Goal: Task Accomplishment & Management: Complete application form

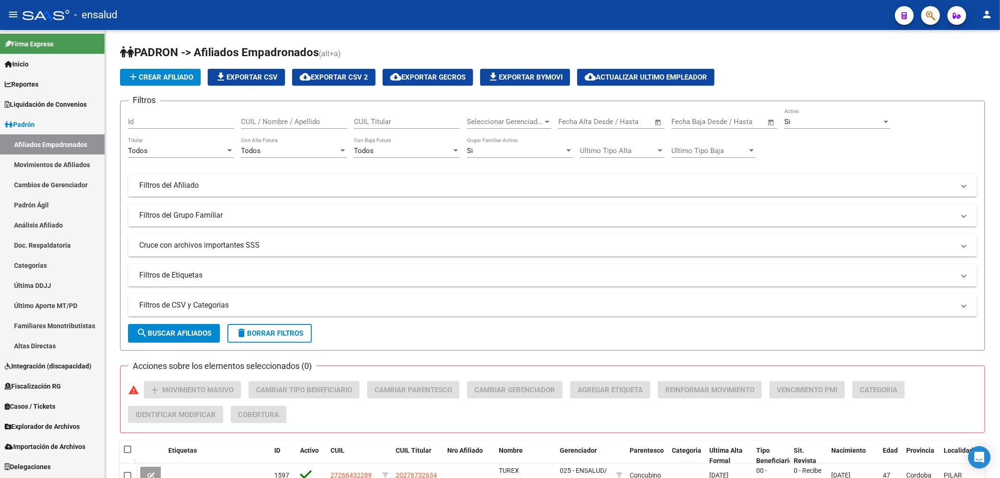
click at [74, 138] on link "Afiliados Empadronados" at bounding box center [52, 144] width 105 height 20
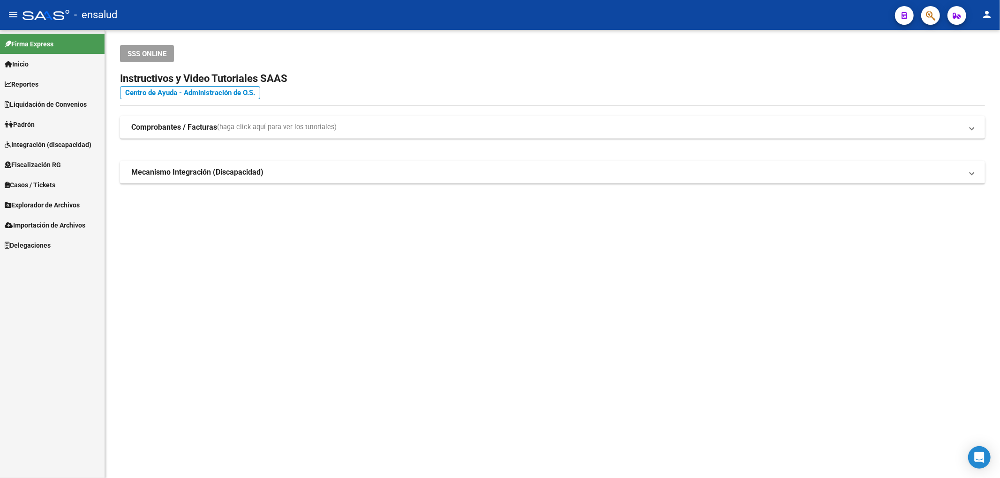
click at [43, 125] on link "Padrón" at bounding box center [52, 124] width 105 height 20
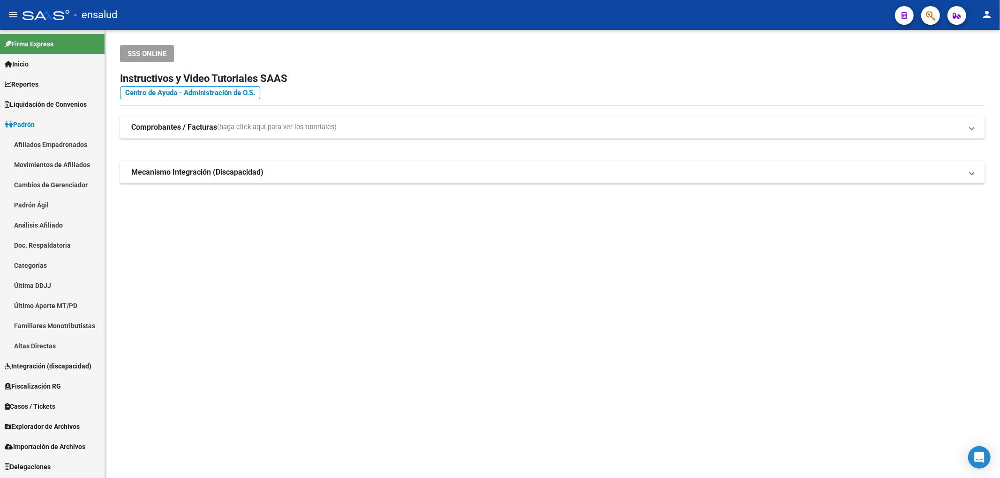
click at [53, 162] on link "Movimientos de Afiliados" at bounding box center [52, 165] width 105 height 20
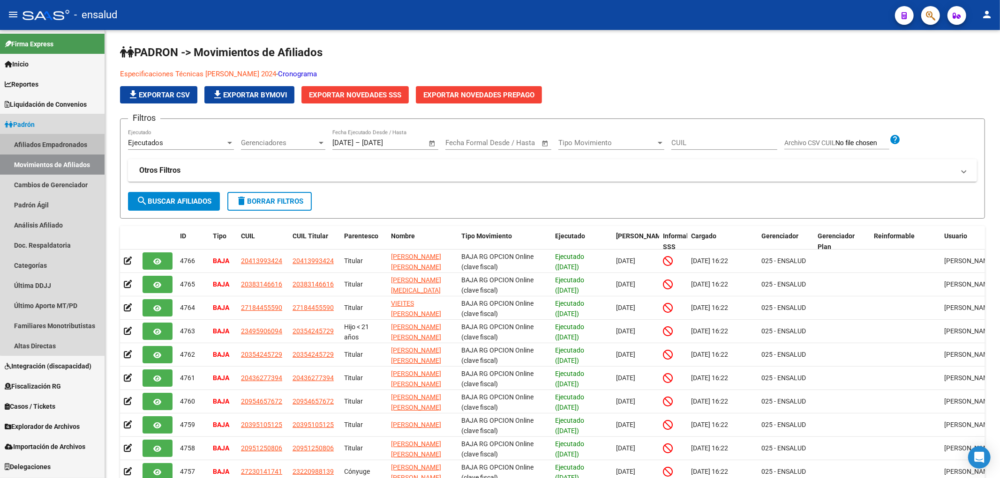
click at [68, 139] on link "Afiliados Empadronados" at bounding box center [52, 144] width 105 height 20
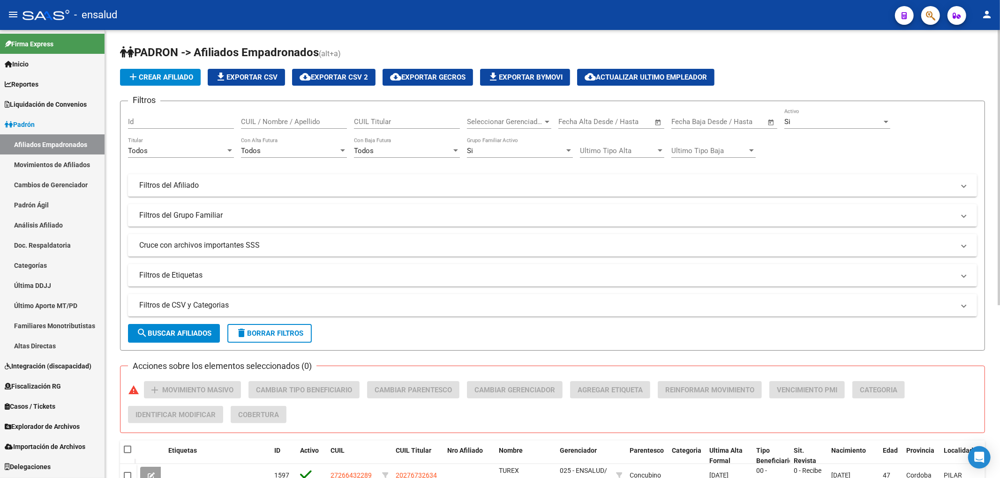
click at [292, 120] on input "CUIL / Nombre / Apellido" at bounding box center [294, 122] width 106 height 8
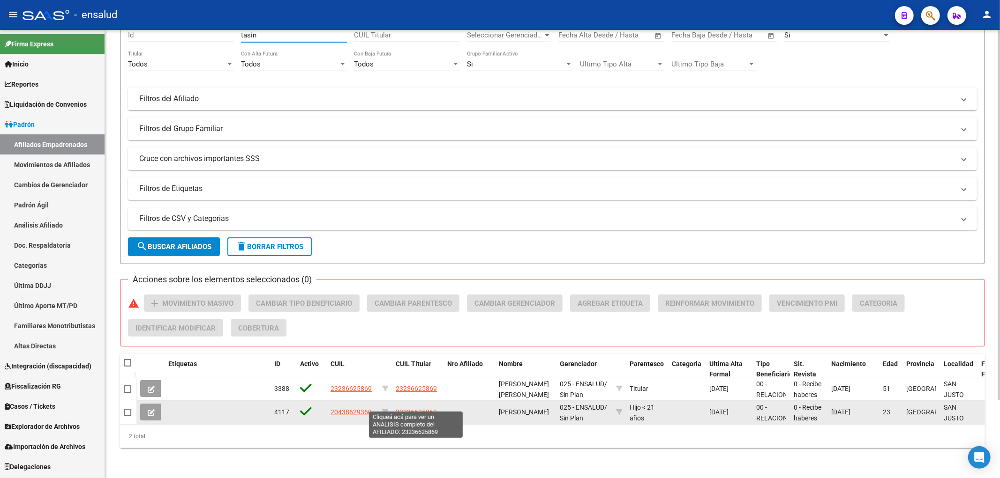
type input "tasin"
click at [411, 409] on span "23236625869" at bounding box center [416, 412] width 41 height 7
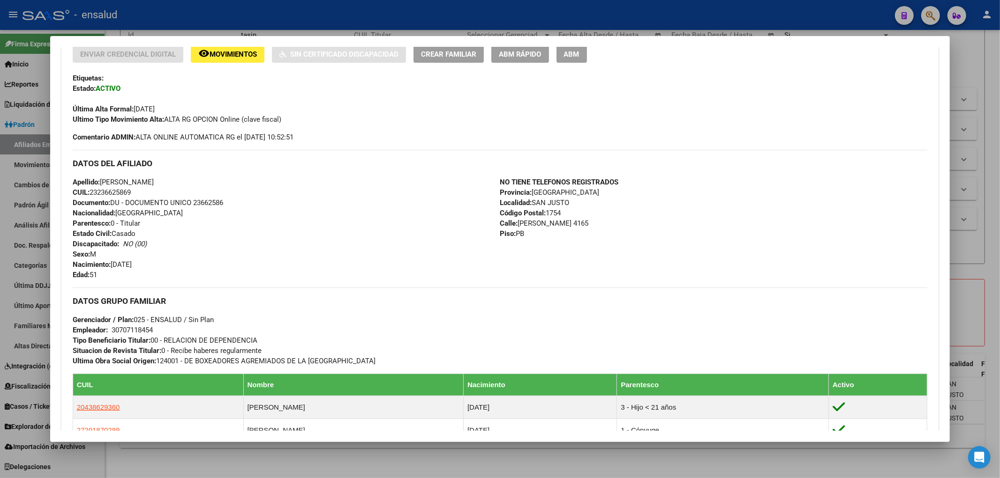
scroll to position [260, 0]
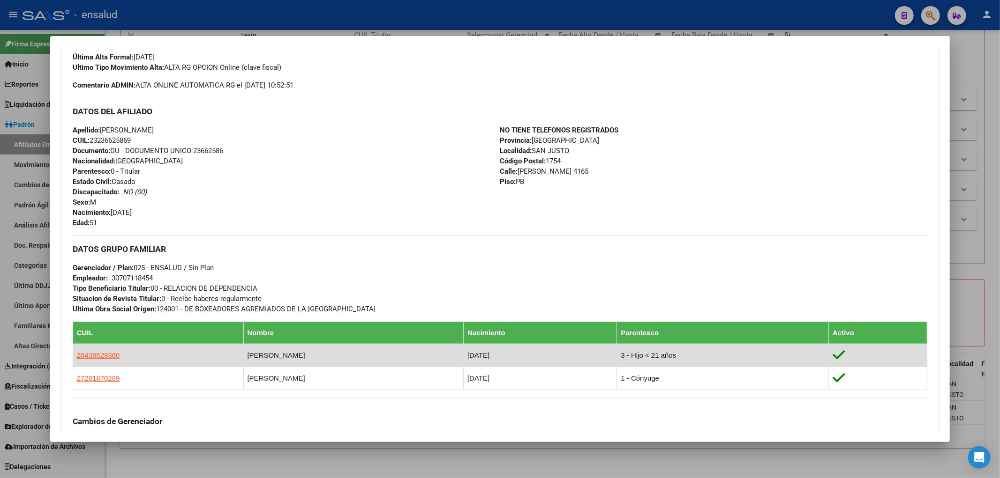
click at [102, 350] on td "20438629360" at bounding box center [158, 355] width 171 height 23
click at [105, 357] on span "20438629360" at bounding box center [98, 355] width 43 height 8
type textarea "20438629360"
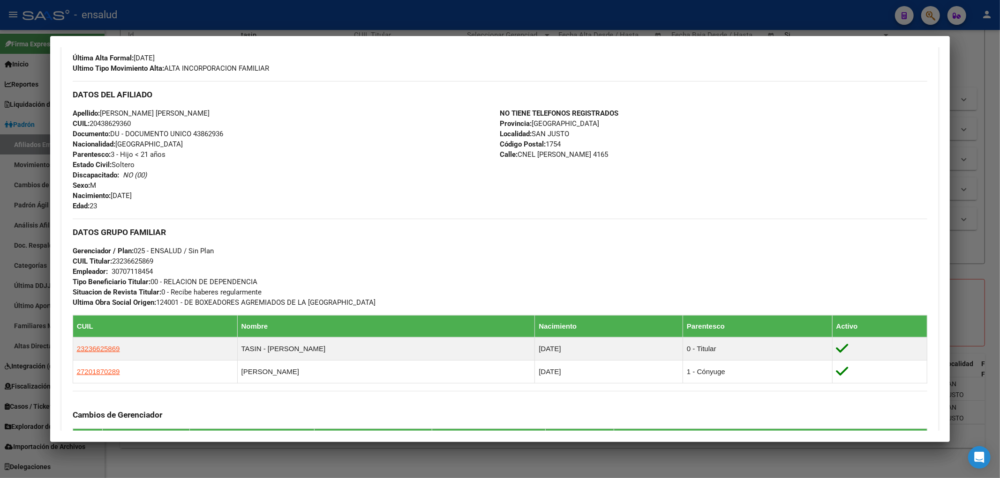
scroll to position [0, 0]
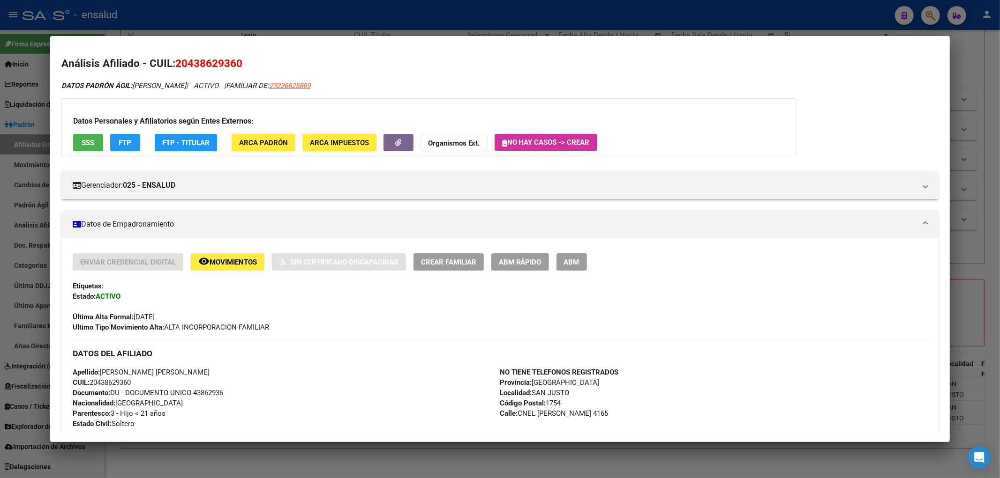
click at [525, 261] on span "ABM Rápido" at bounding box center [520, 262] width 43 height 8
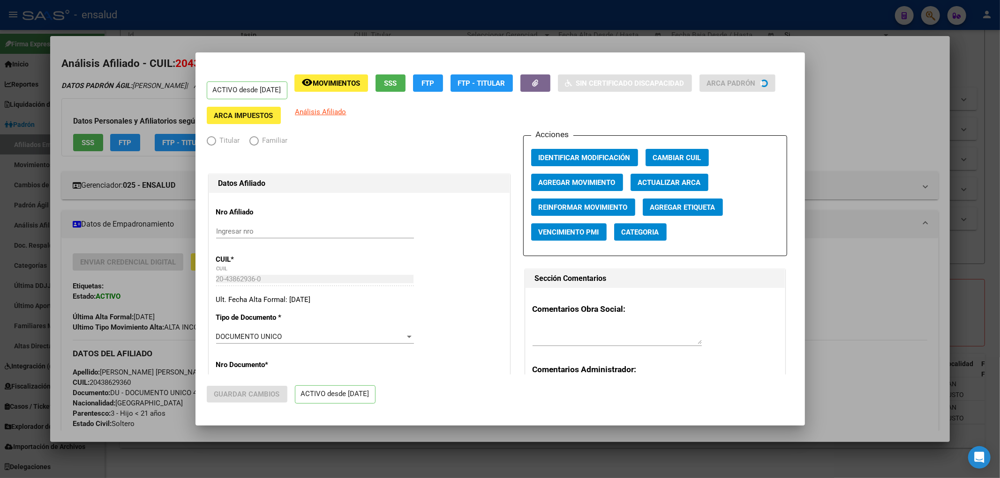
radio input "true"
type input "30-70711845-4"
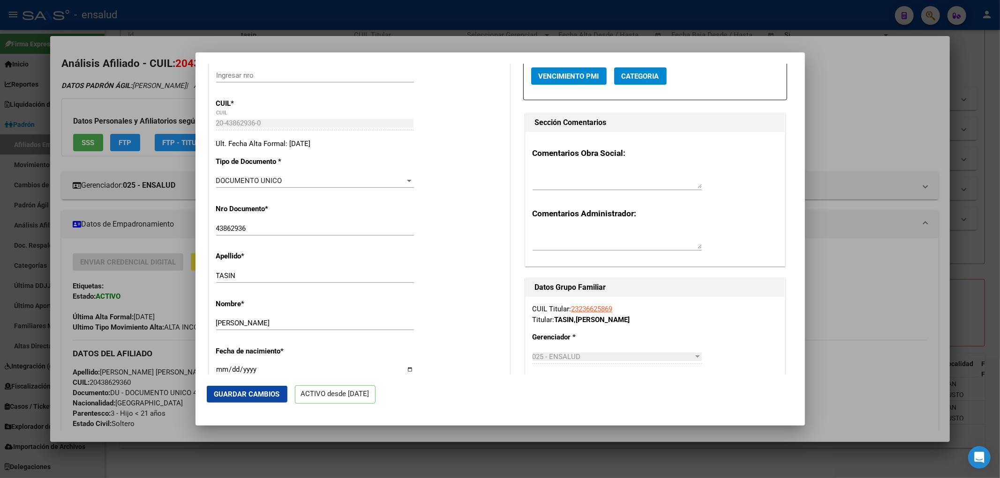
scroll to position [260, 0]
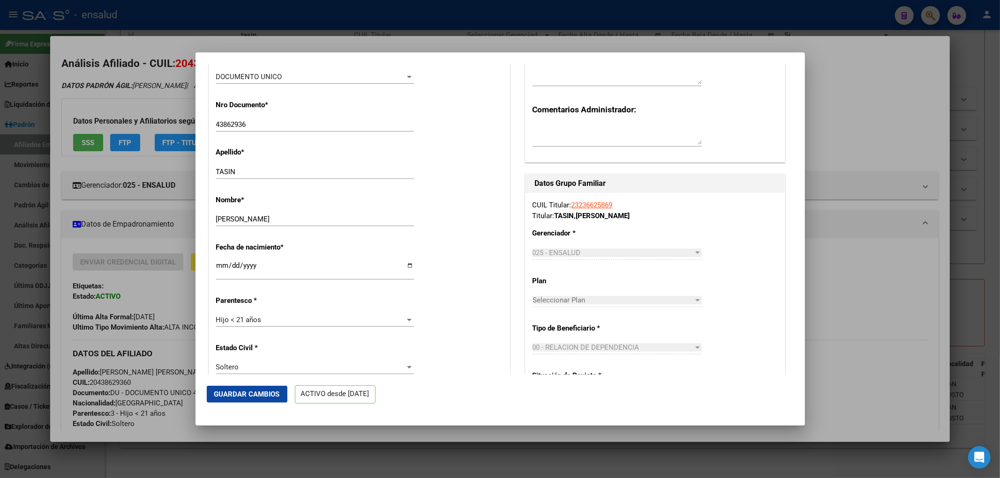
click at [407, 320] on div at bounding box center [409, 320] width 5 height 2
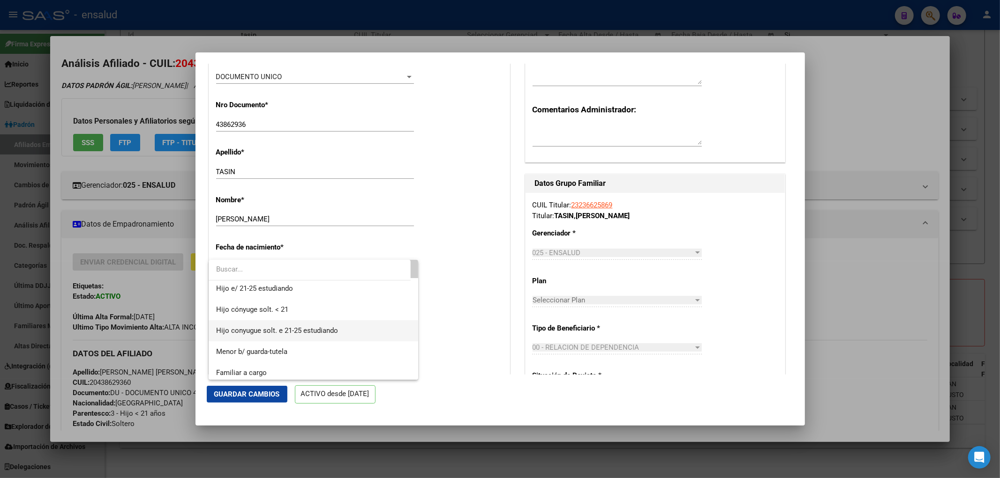
scroll to position [118, 0]
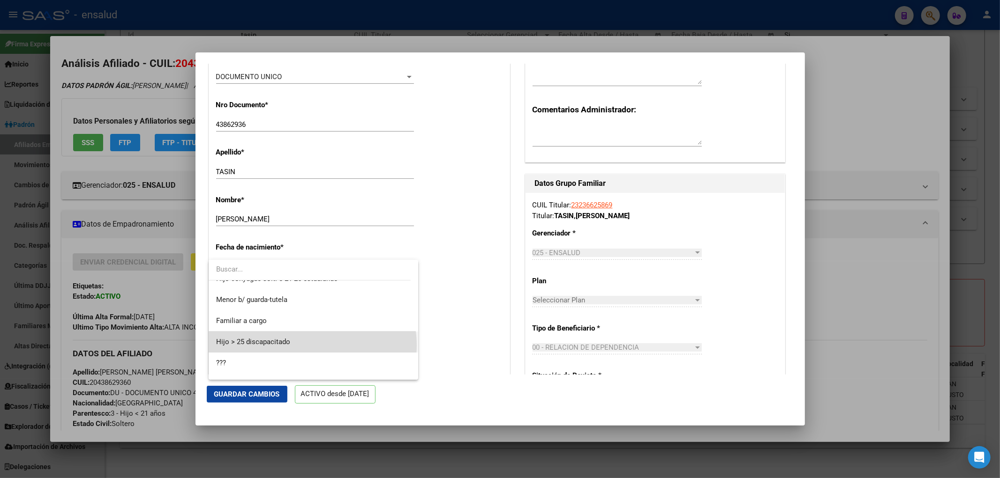
click at [312, 345] on span "Hijo > 25 discapacitado" at bounding box center [313, 342] width 194 height 21
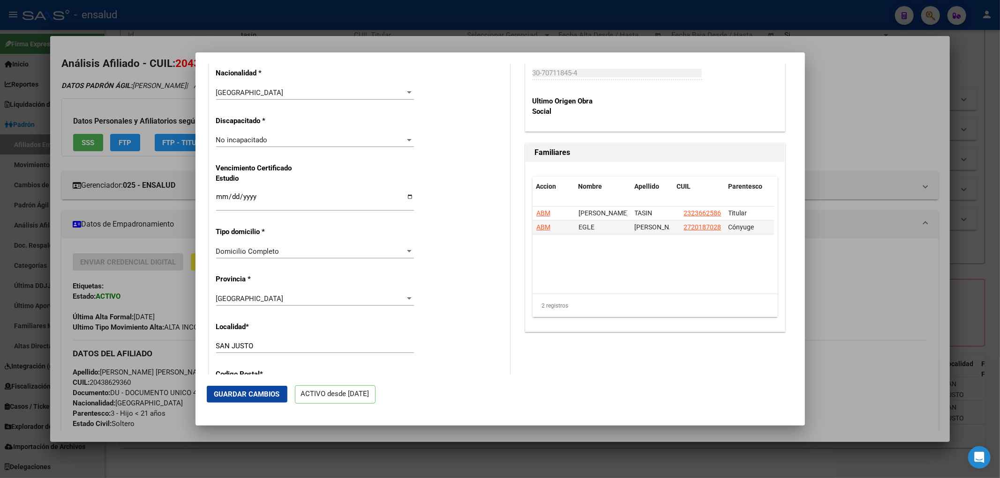
scroll to position [578, 0]
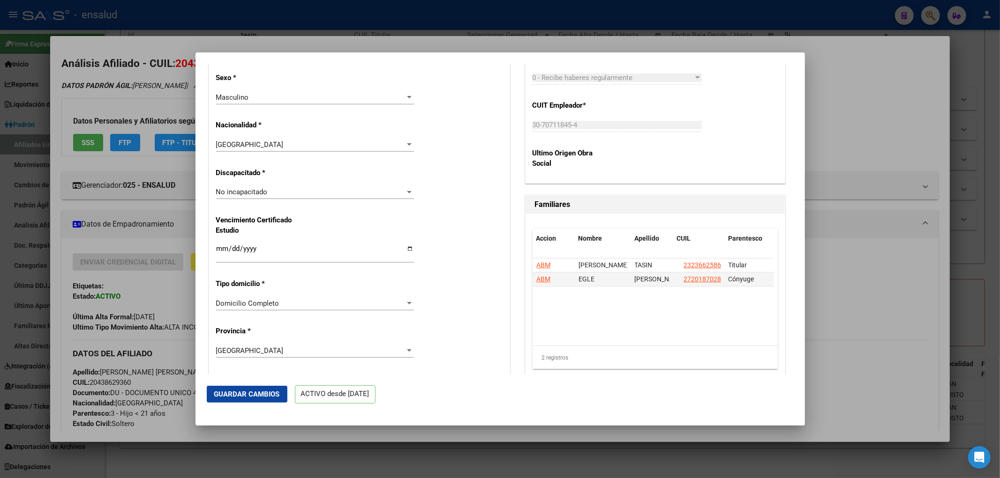
click at [359, 193] on div "No incapacitado" at bounding box center [310, 192] width 189 height 8
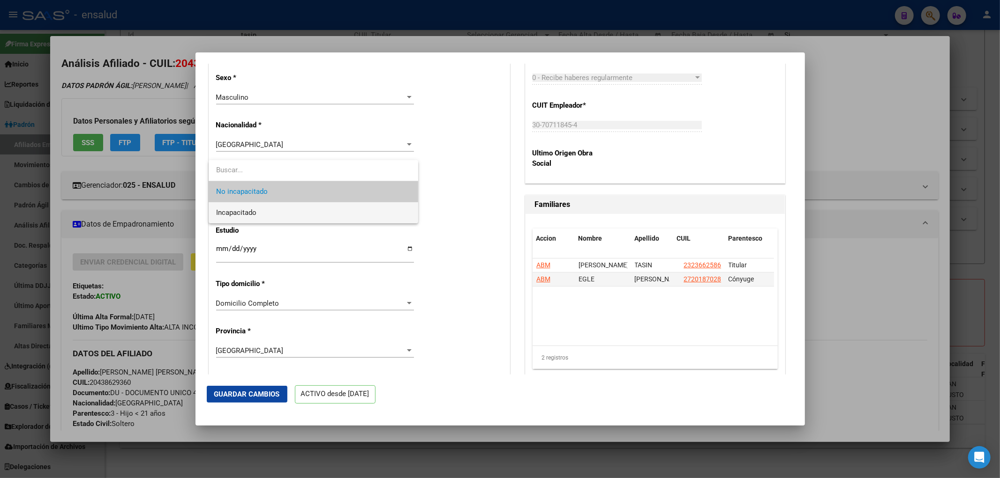
click at [294, 211] on span "Incapacitado" at bounding box center [313, 212] width 194 height 21
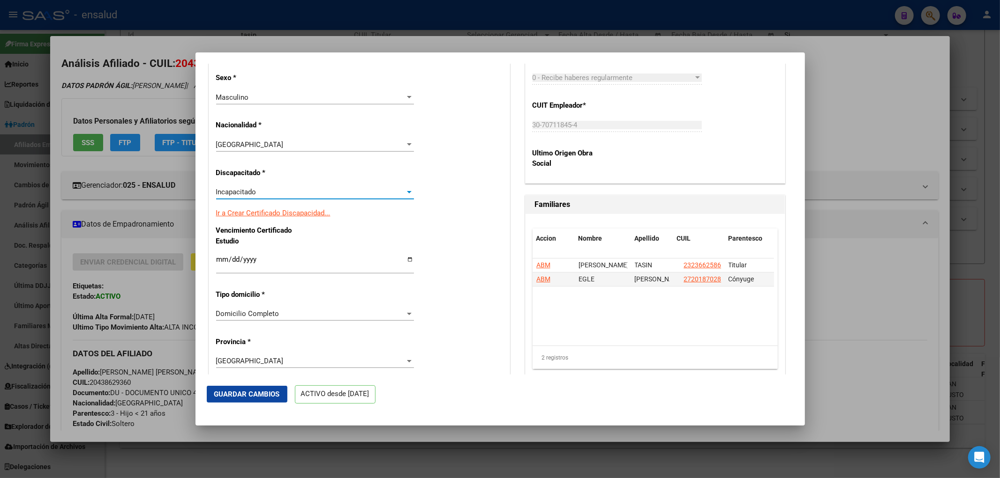
click at [268, 400] on button "Guardar Cambios" at bounding box center [247, 394] width 81 height 17
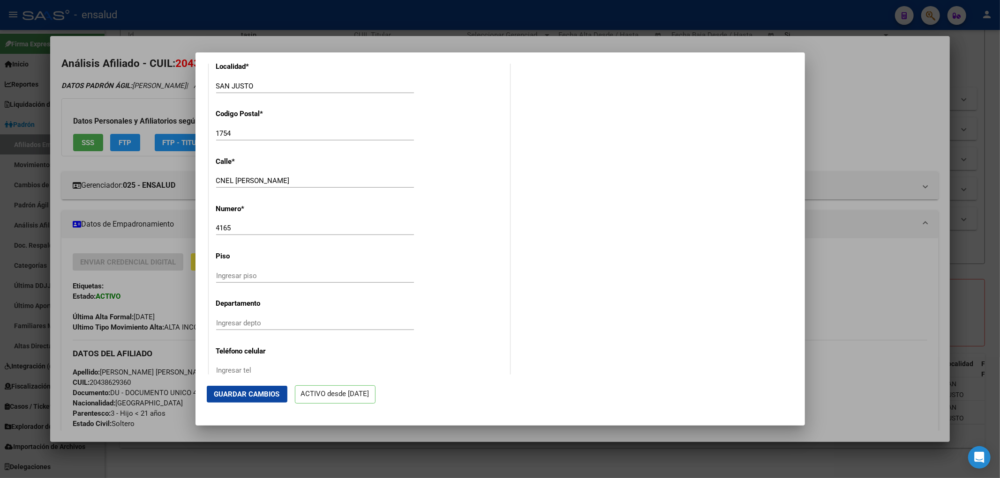
scroll to position [588, 0]
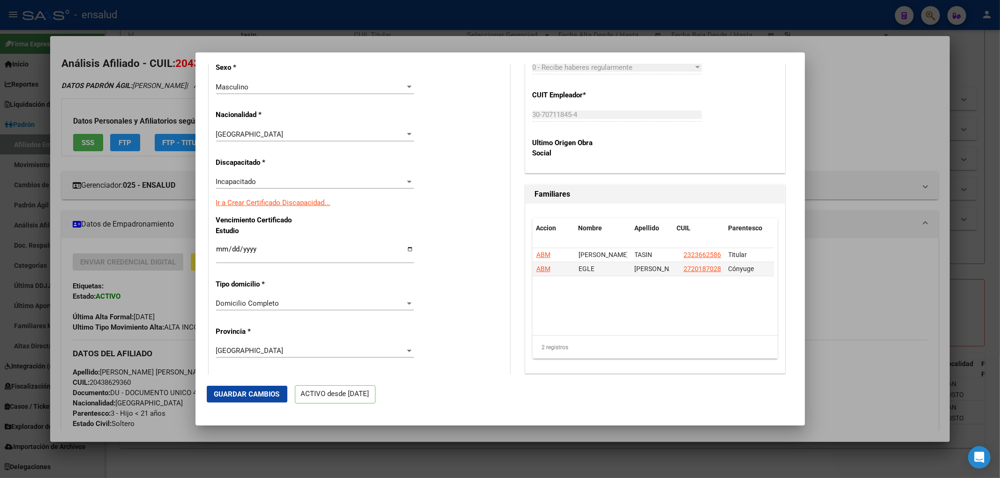
click at [286, 203] on link "Ir a Crear Certificado Discapacidad..." at bounding box center [273, 203] width 114 height 8
click at [846, 124] on div at bounding box center [500, 239] width 1000 height 478
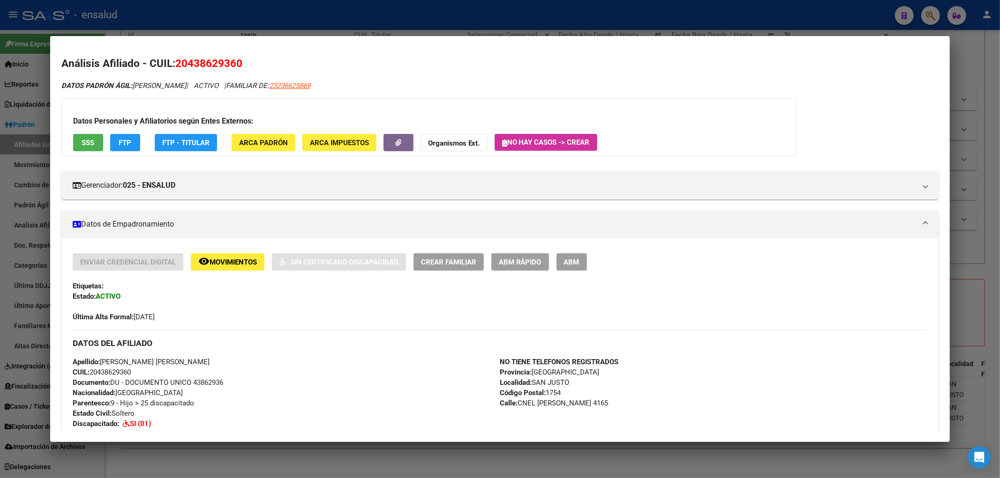
click at [999, 207] on div at bounding box center [500, 239] width 1000 height 478
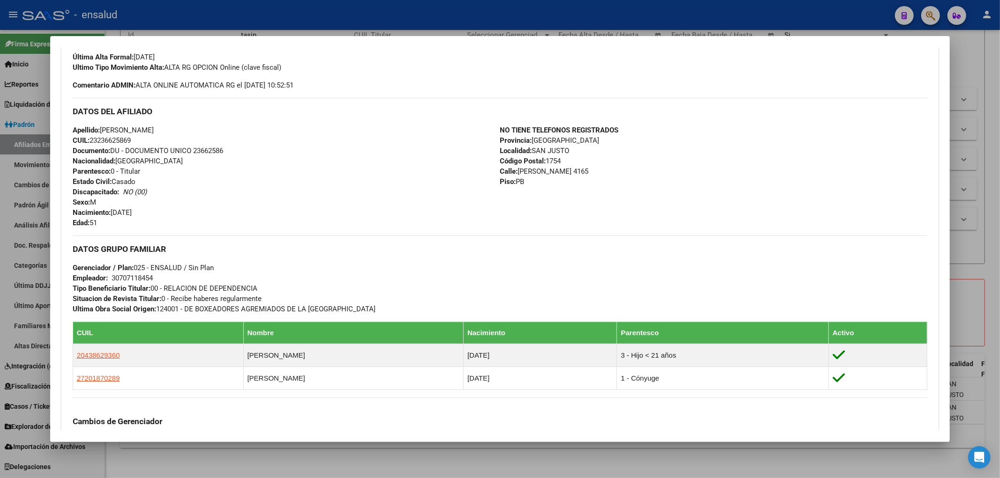
click at [979, 81] on div at bounding box center [500, 239] width 1000 height 478
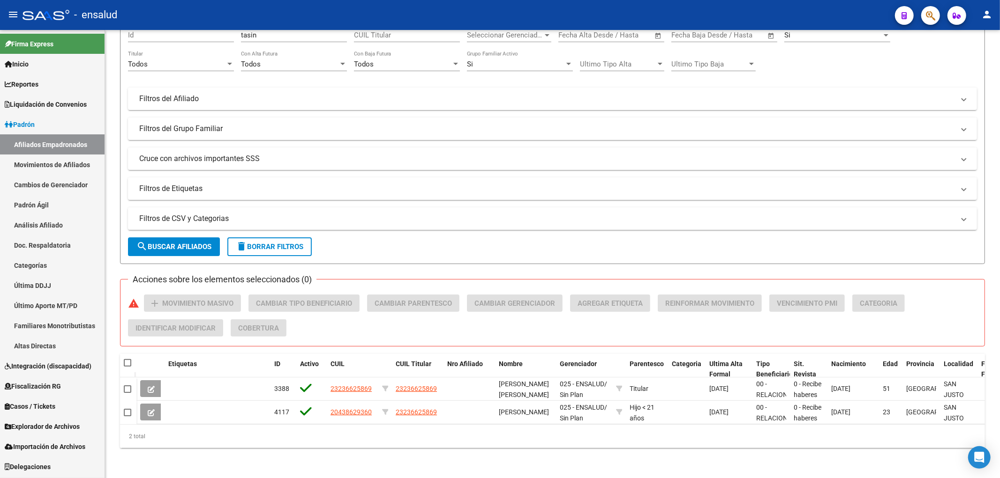
click at [41, 146] on link "Afiliados Empadronados" at bounding box center [52, 144] width 105 height 20
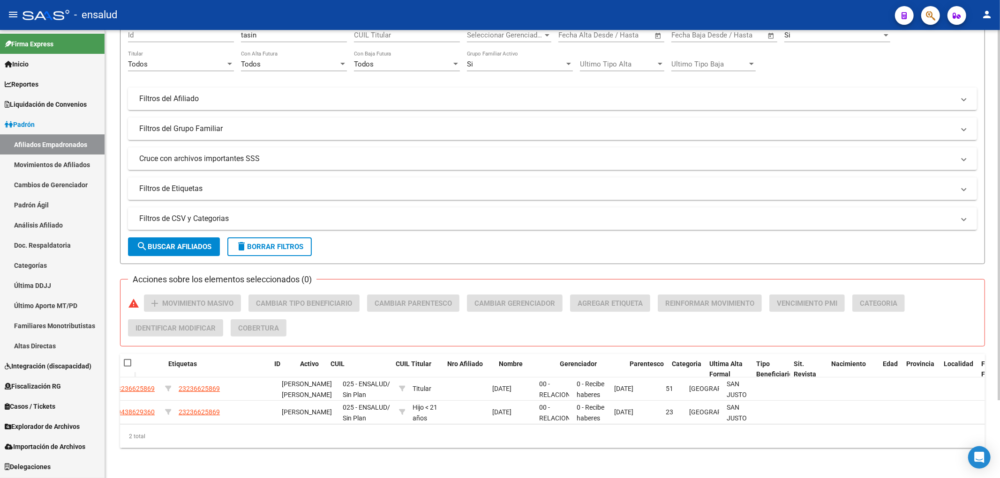
scroll to position [0, 0]
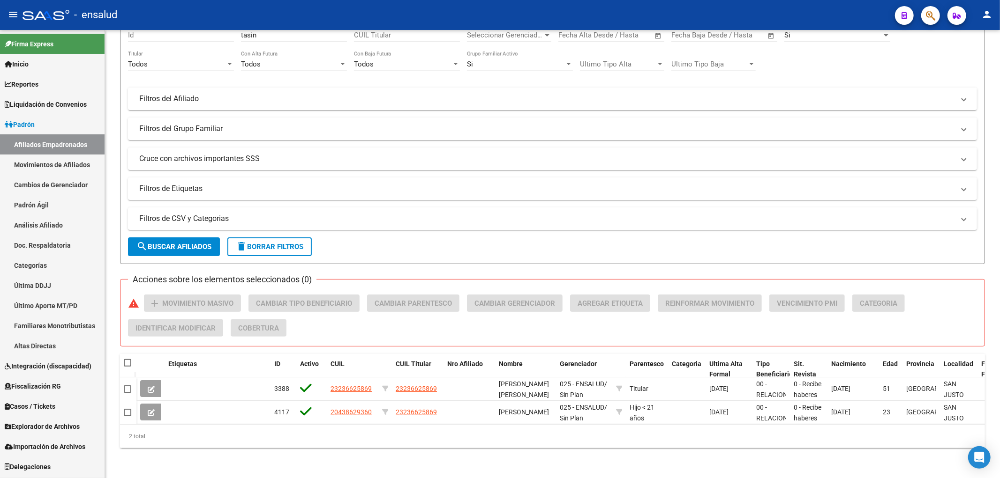
click at [37, 161] on link "Movimientos de Afiliados" at bounding box center [52, 165] width 105 height 20
